Goal: Task Accomplishment & Management: Manage account settings

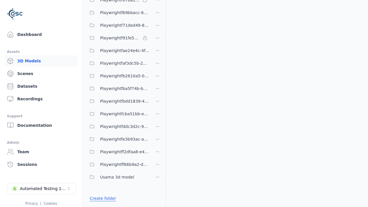
click at [101, 198] on link "Create folder" at bounding box center [103, 198] width 26 height 6
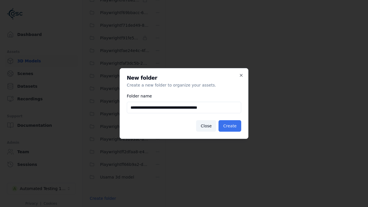
type input "**********"
click at [230, 126] on button "Create" at bounding box center [229, 125] width 23 height 11
